Goal: Task Accomplishment & Management: Use online tool/utility

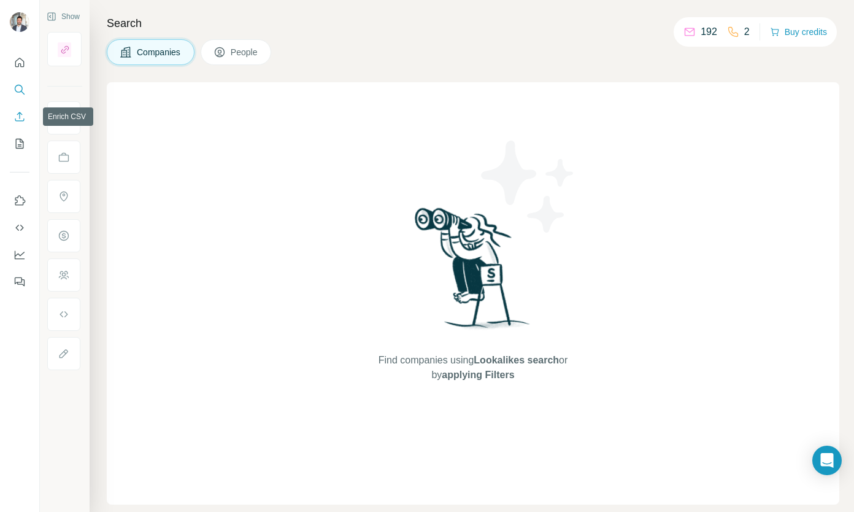
click at [18, 117] on icon "Enrich CSV" at bounding box center [20, 116] width 12 height 12
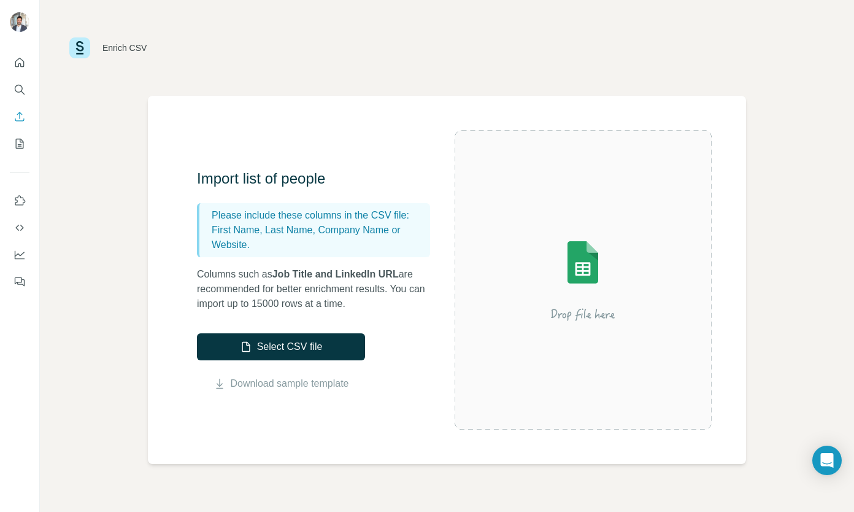
click at [273, 346] on button "Select CSV file" at bounding box center [281, 346] width 168 height 27
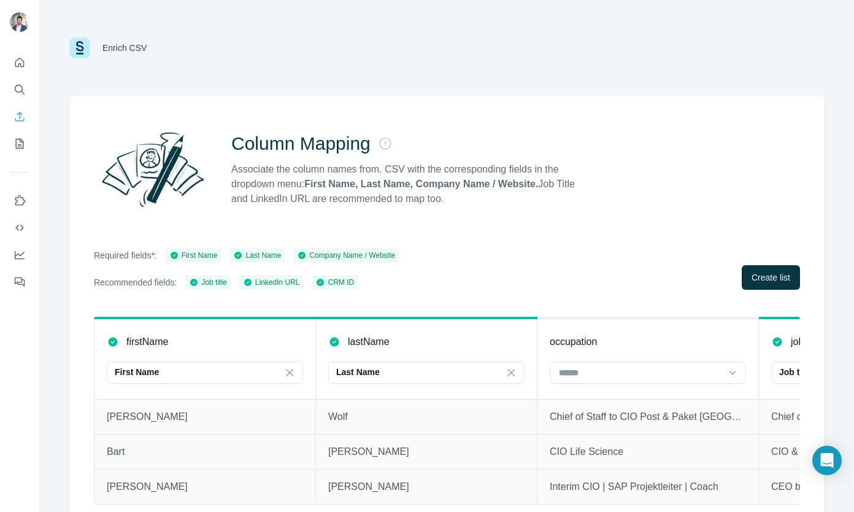
click at [770, 281] on span "Create list" at bounding box center [771, 277] width 39 height 12
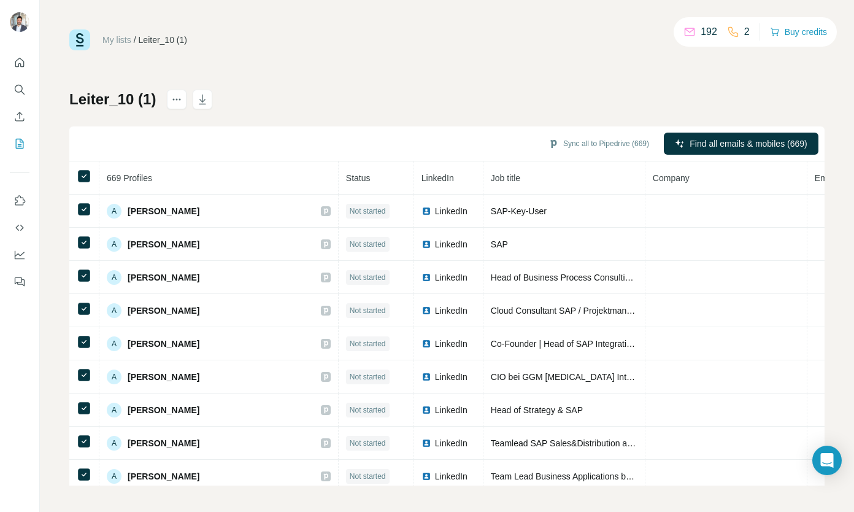
click at [465, 79] on div "My lists / Leiter_10 (1) 192 2 Buy credits Leiter_10 (1) Sync all to Pipedrive …" at bounding box center [447, 257] width 756 height 456
click at [491, 478] on span "Team Lead Business Applications bei [PERSON_NAME] Entwässerungstechnik" at bounding box center [642, 476] width 303 height 10
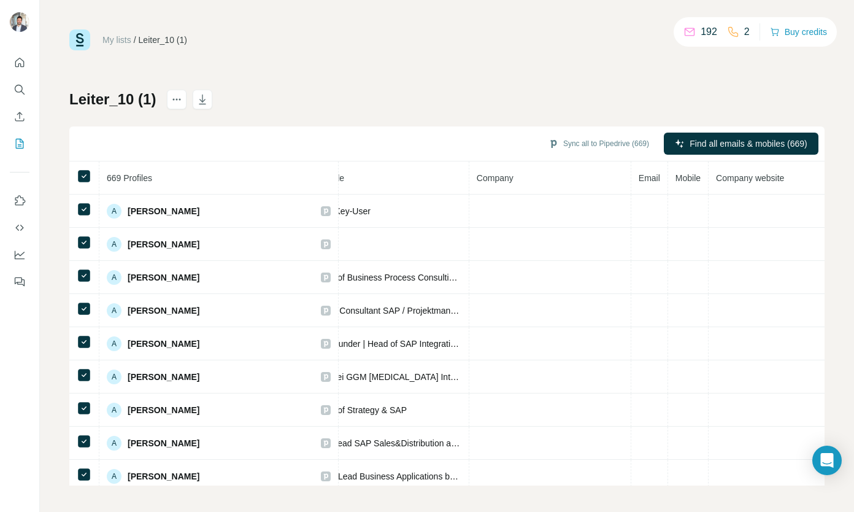
scroll to position [0, 223]
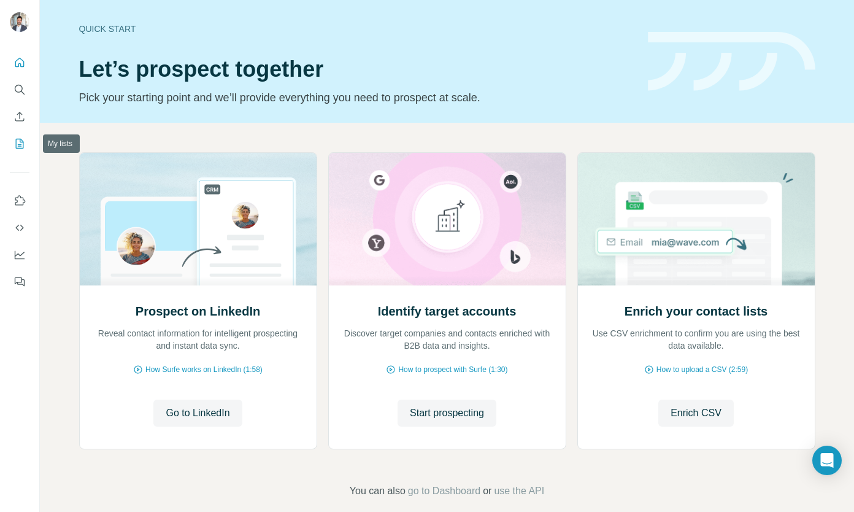
click at [20, 145] on icon "My lists" at bounding box center [20, 144] width 12 height 12
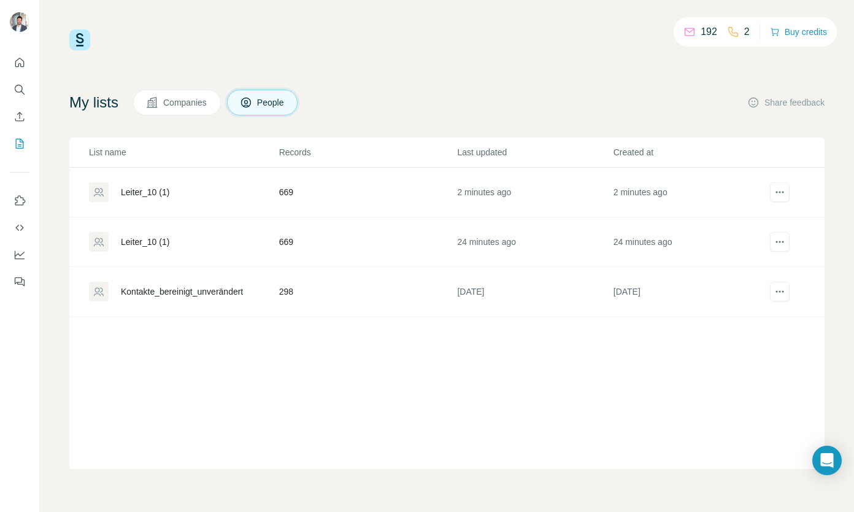
click at [149, 241] on div "Leiter_10 (1)" at bounding box center [145, 242] width 48 height 12
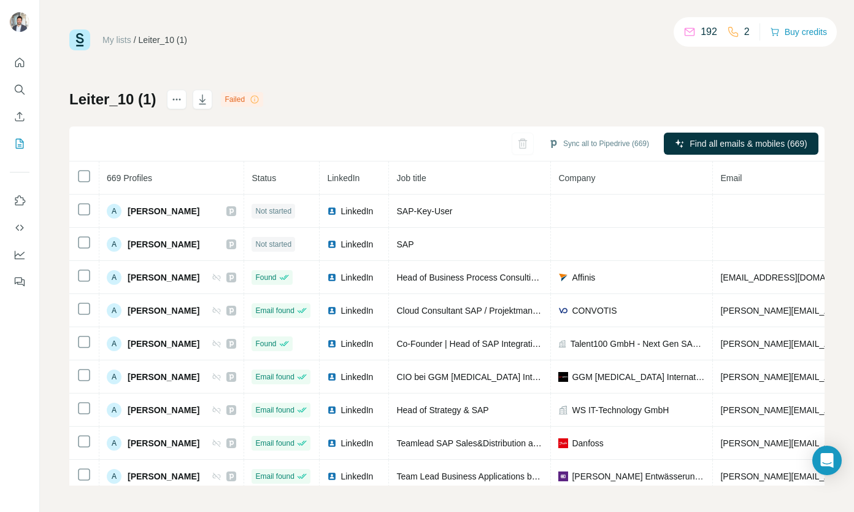
click at [200, 104] on icon "button" at bounding box center [202, 100] width 7 height 10
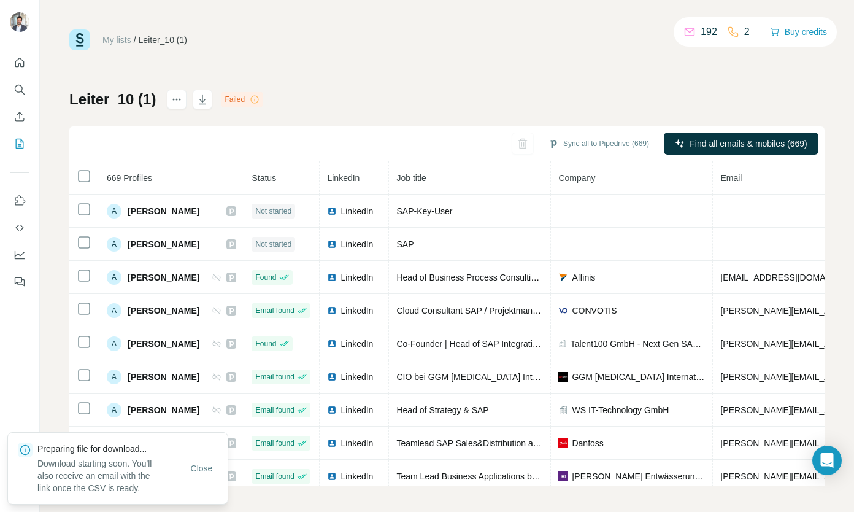
click at [376, 83] on div "My lists / Leiter_10 (1) 192 2 Buy credits Leiter_10 (1) Failed Sync all to Pip…" at bounding box center [447, 257] width 756 height 456
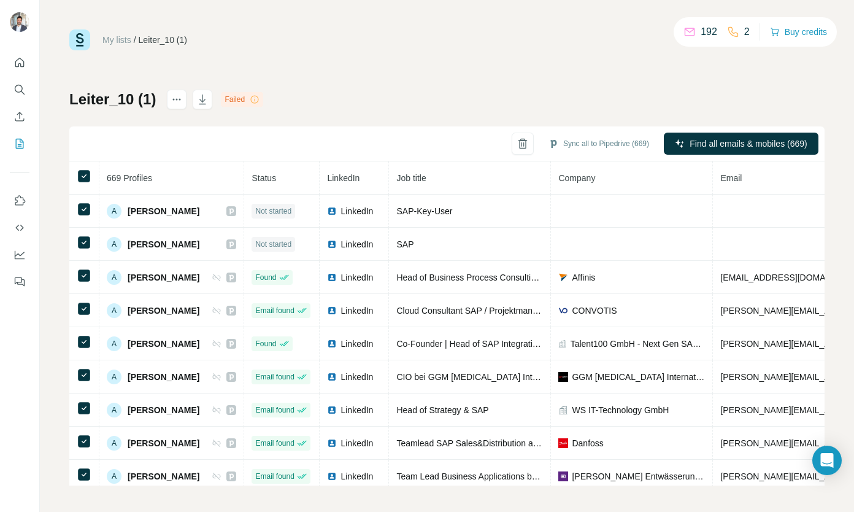
click at [201, 98] on icon "button" at bounding box center [202, 99] width 12 height 12
click at [200, 100] on icon "button" at bounding box center [203, 101] width 6 height 4
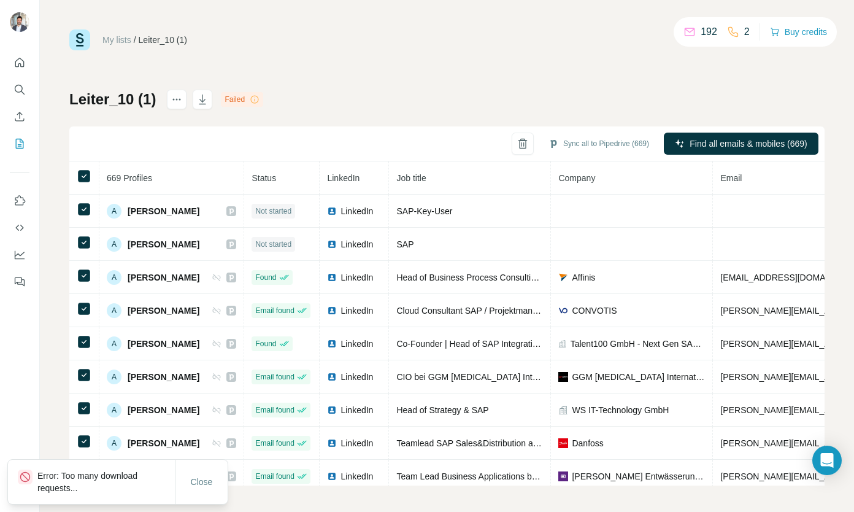
click at [201, 481] on span "Close" at bounding box center [202, 482] width 22 height 12
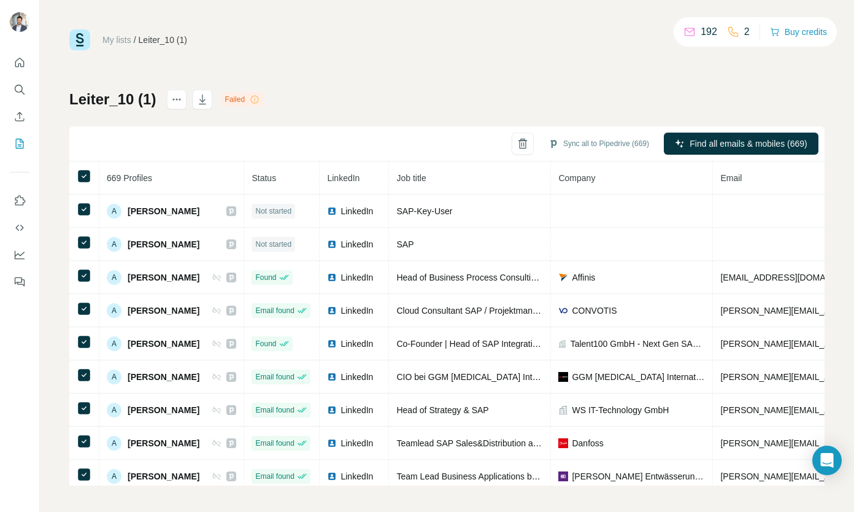
click at [544, 79] on div "My lists / Leiter_10 (1) 192 2 Buy credits Leiter_10 (1) Failed Sync all to Pip…" at bounding box center [447, 257] width 756 height 456
click at [444, 48] on div "My lists / Leiter_10 (1) 192 2 Buy credits" at bounding box center [447, 39] width 756 height 21
click at [200, 99] on icon "button" at bounding box center [202, 99] width 12 height 12
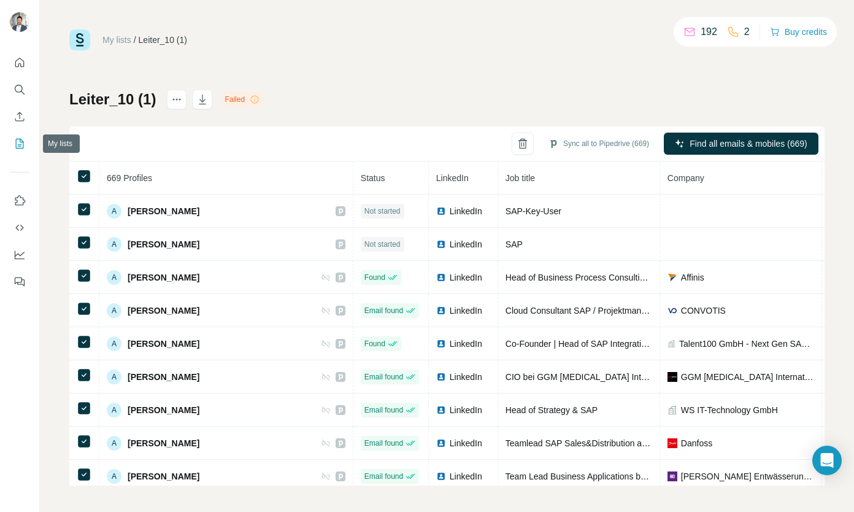
click at [16, 144] on icon "My lists" at bounding box center [20, 144] width 8 height 10
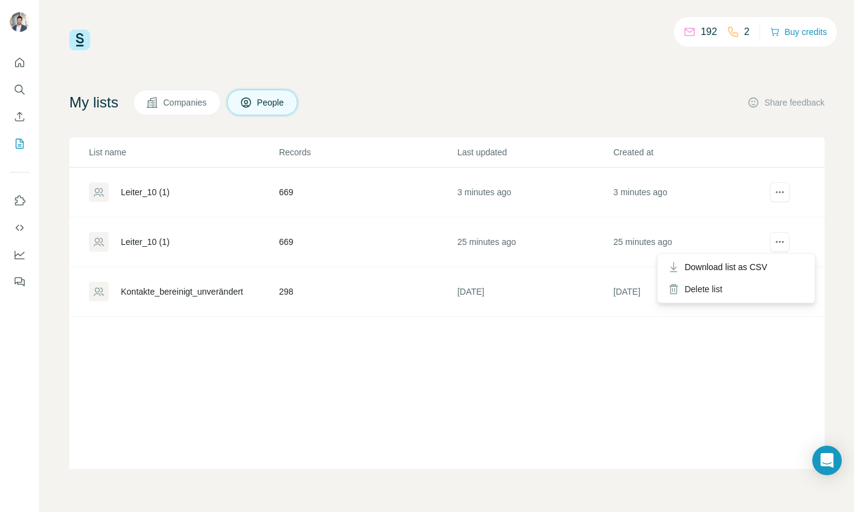
click at [730, 267] on span "Download list as CSV" at bounding box center [726, 267] width 83 height 12
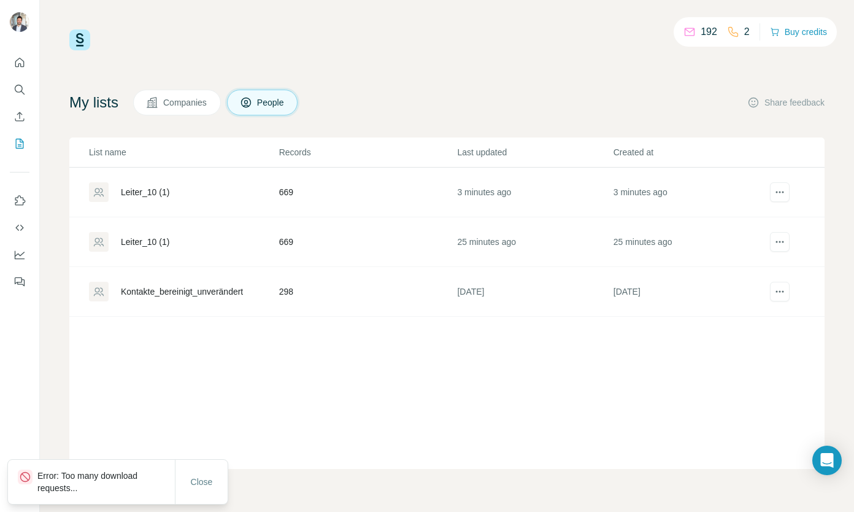
click at [147, 241] on div "Leiter_10 (1)" at bounding box center [145, 242] width 48 height 12
